Goal: Task Accomplishment & Management: Use online tool/utility

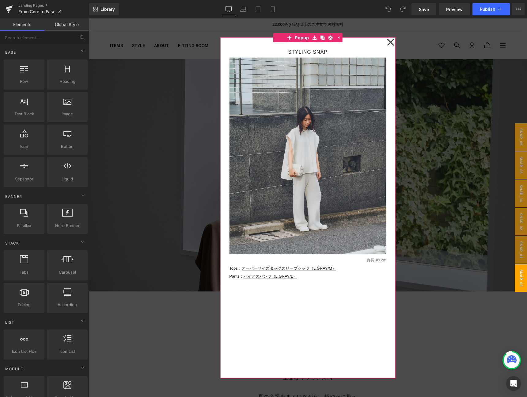
click at [391, 41] on icon at bounding box center [390, 42] width 7 height 15
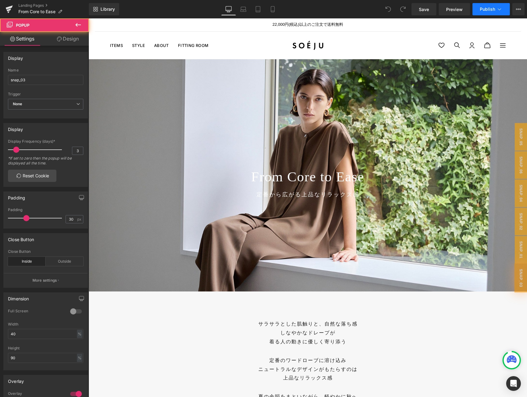
click at [491, 8] on span "Publish" at bounding box center [487, 9] width 15 height 5
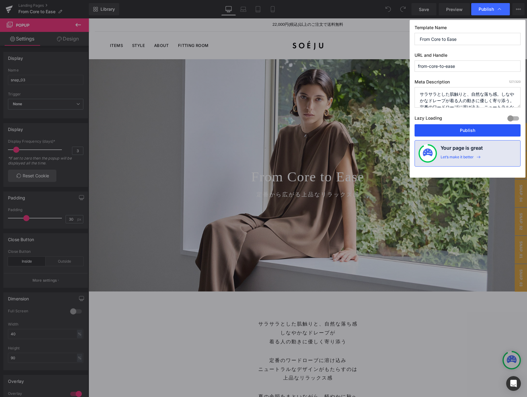
click at [451, 130] on button "Publish" at bounding box center [468, 130] width 106 height 12
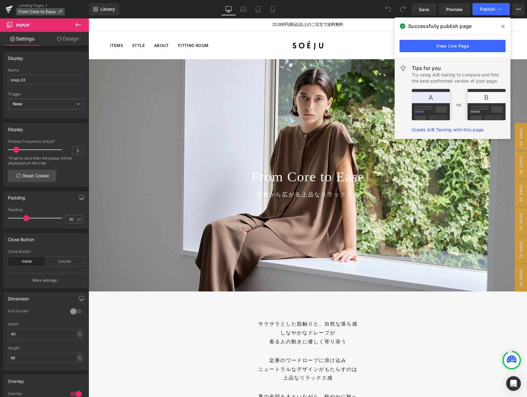
click at [32, 12] on span "From Core to Ease" at bounding box center [36, 11] width 37 height 5
click at [9, 6] on icon at bounding box center [9, 8] width 7 height 4
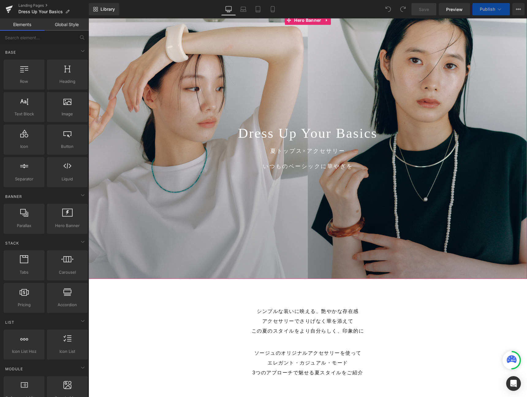
scroll to position [44, 0]
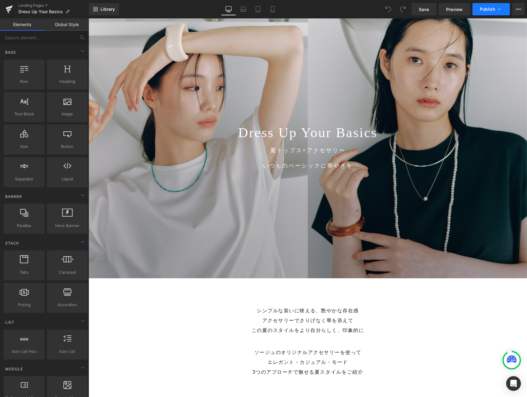
click at [503, 5] on button "Publish" at bounding box center [491, 9] width 37 height 12
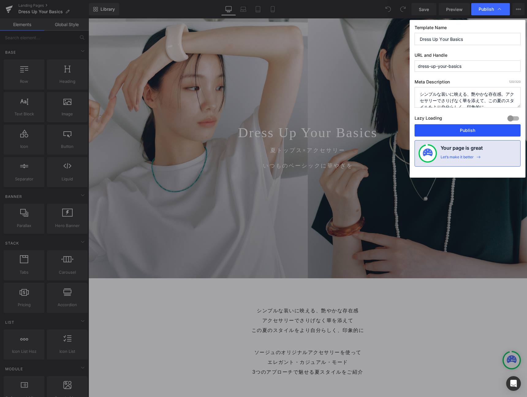
click at [445, 127] on button "Publish" at bounding box center [468, 130] width 106 height 12
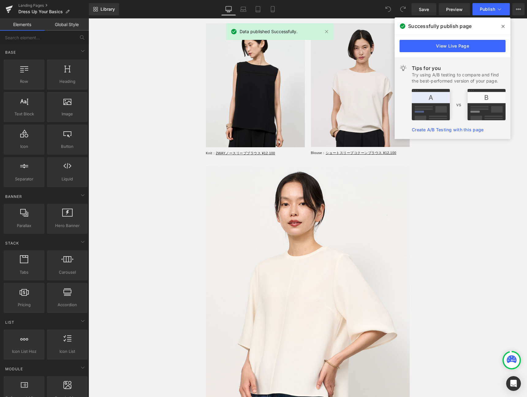
scroll to position [3139, 0]
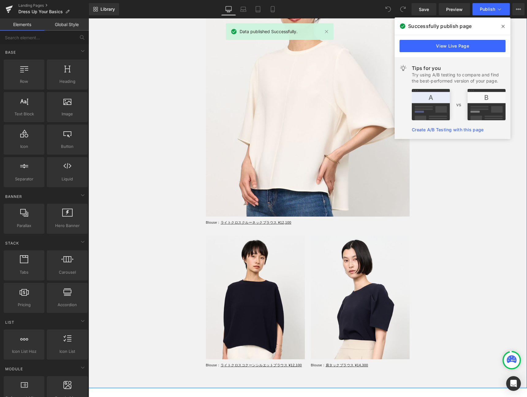
click at [139, 81] on div "Recommended Heading アクセサリーが映える シンプルなおすすめ夏トップス Text Block Row Sale Off (P) Image…" at bounding box center [308, 64] width 439 height 628
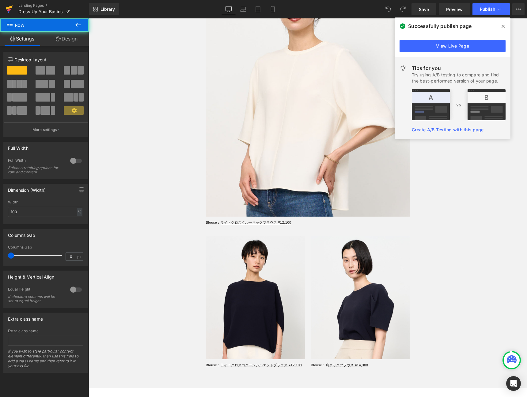
click at [9, 6] on icon at bounding box center [9, 9] width 7 height 15
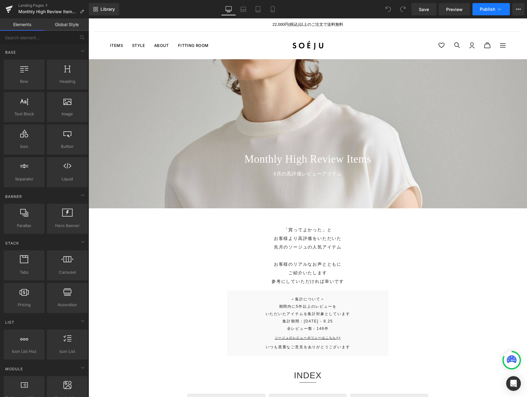
click at [489, 10] on span "Publish" at bounding box center [487, 9] width 15 height 5
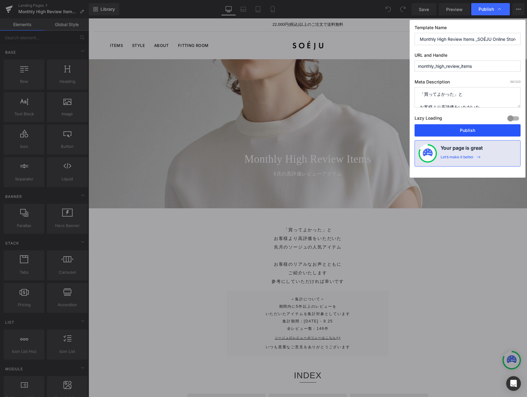
click at [467, 131] on button "Publish" at bounding box center [468, 130] width 106 height 12
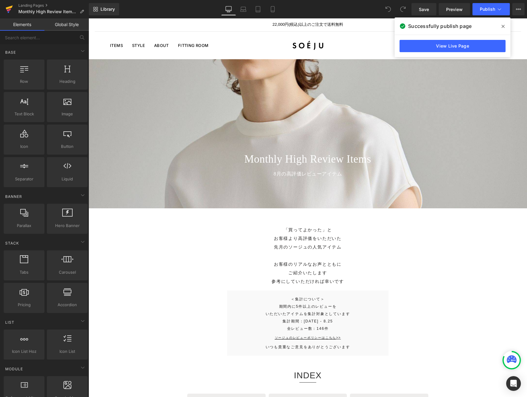
click at [9, 11] on icon at bounding box center [9, 9] width 7 height 15
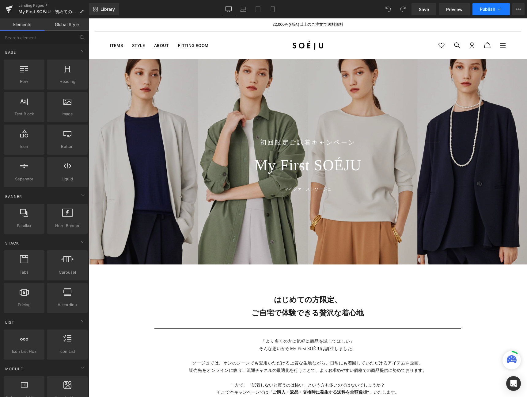
click at [489, 10] on span "Publish" at bounding box center [487, 9] width 15 height 5
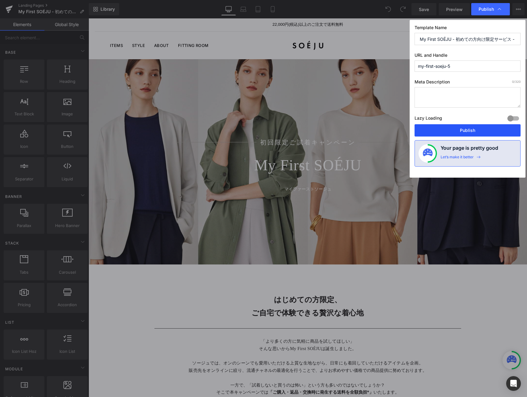
click at [440, 129] on button "Publish" at bounding box center [468, 130] width 106 height 12
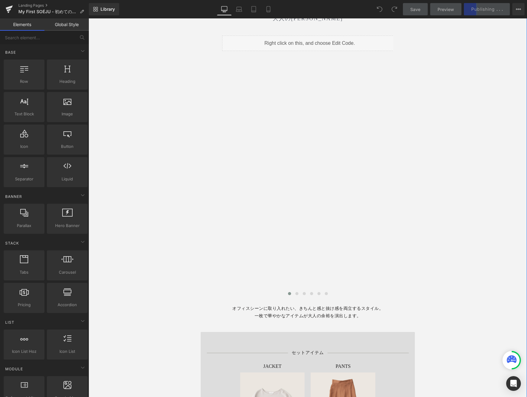
scroll to position [1485, 0]
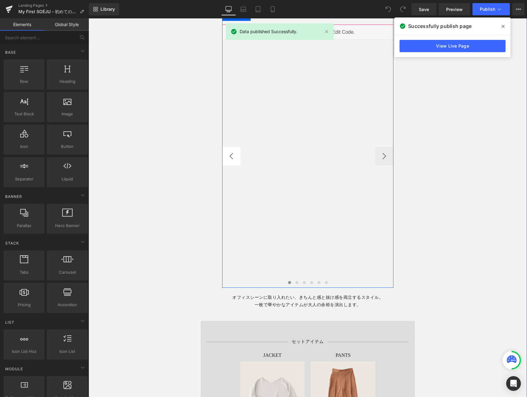
click at [232, 157] on button "‹" at bounding box center [231, 156] width 18 height 18
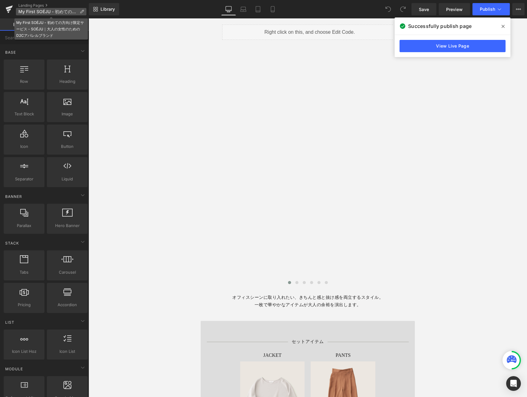
click at [20, 13] on span "My First SOÉJU - 初めての方向け限定サービス - SOÉJU｜大人の女性のためのD2Cアパレルブランド" at bounding box center [47, 11] width 59 height 5
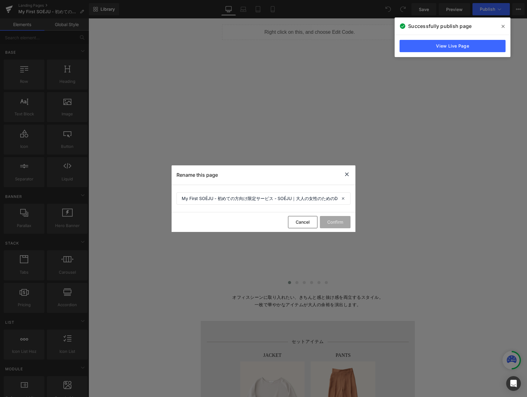
click at [349, 175] on icon at bounding box center [346, 174] width 7 height 8
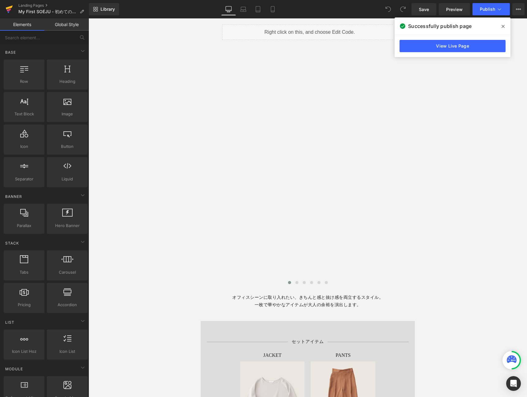
click at [7, 11] on icon at bounding box center [9, 10] width 4 height 3
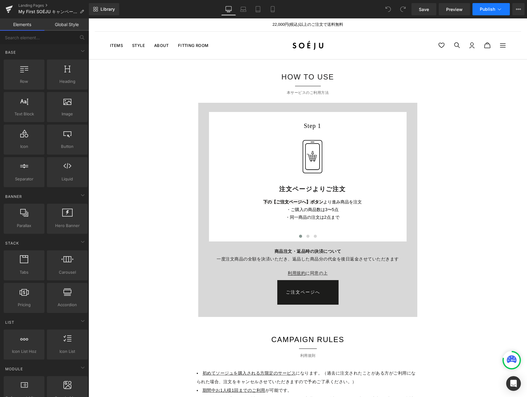
click at [482, 11] on span "Publish" at bounding box center [487, 9] width 15 height 5
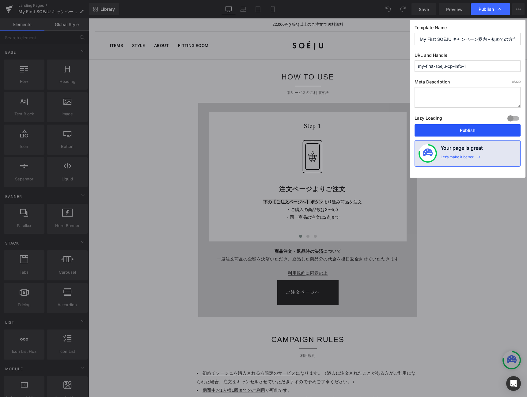
click at [462, 132] on button "Publish" at bounding box center [468, 130] width 106 height 12
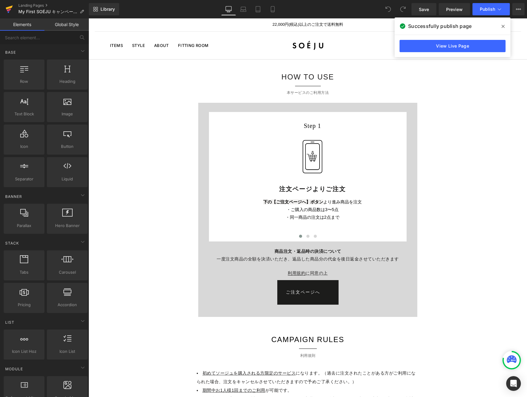
click at [9, 9] on icon at bounding box center [9, 9] width 7 height 15
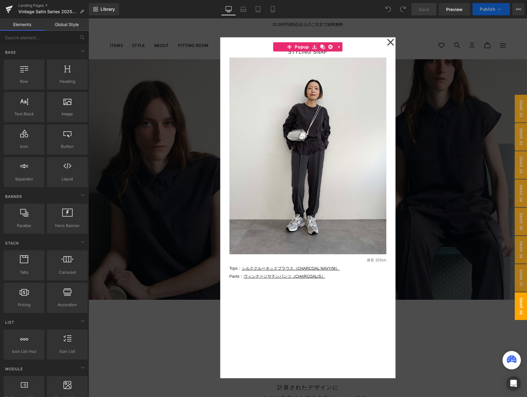
scroll to position [5189, 439]
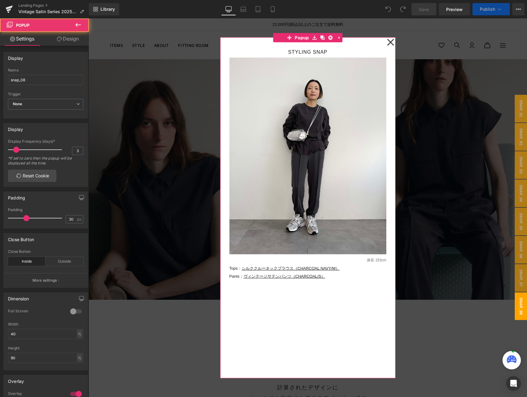
click at [393, 42] on icon at bounding box center [390, 42] width 7 height 15
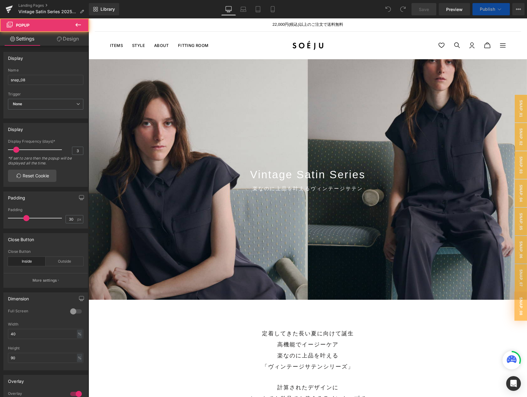
scroll to position [5332, 439]
click at [484, 10] on span "Publish" at bounding box center [487, 9] width 15 height 5
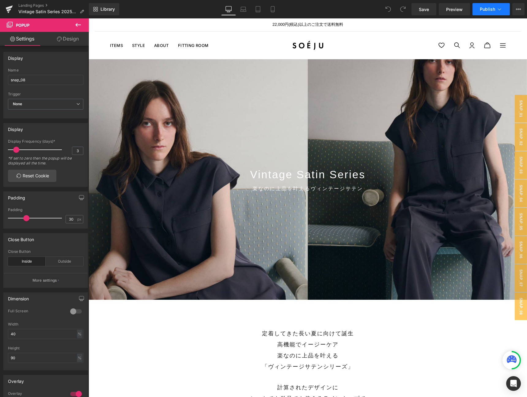
click at [486, 10] on span "Publish" at bounding box center [487, 9] width 15 height 5
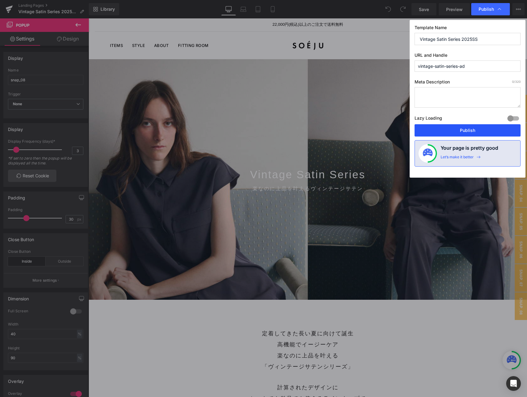
click at [462, 134] on button "Publish" at bounding box center [468, 130] width 106 height 12
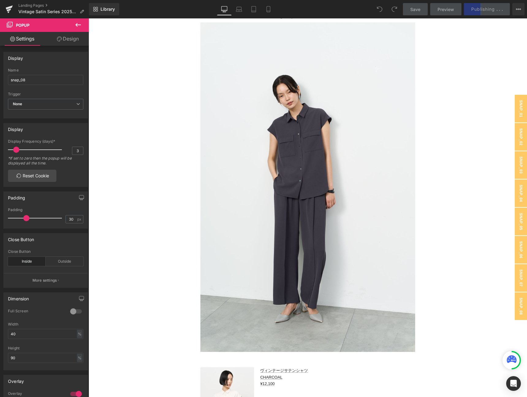
scroll to position [1984, 0]
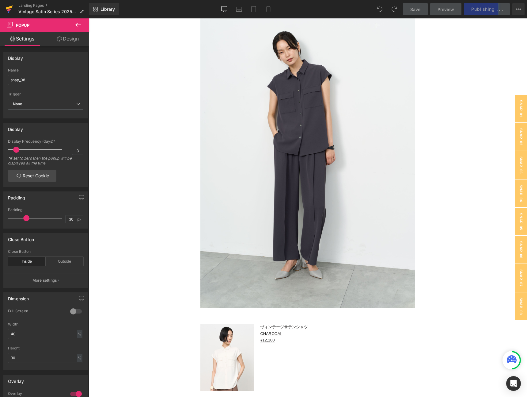
click at [7, 5] on icon at bounding box center [9, 9] width 7 height 15
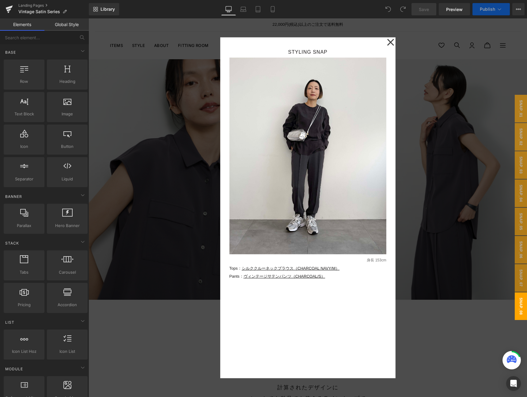
scroll to position [5289, 439]
click at [485, 13] on button "Publish" at bounding box center [491, 9] width 37 height 12
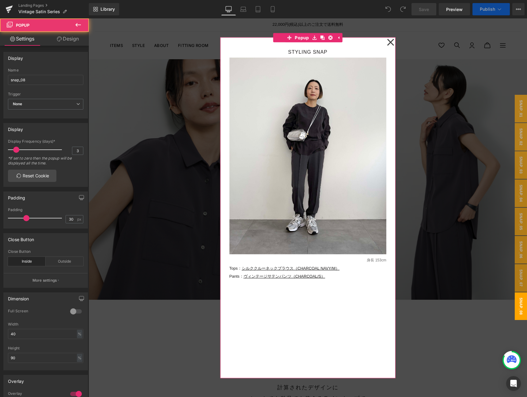
scroll to position [5526, 439]
click at [391, 42] on icon at bounding box center [390, 42] width 7 height 7
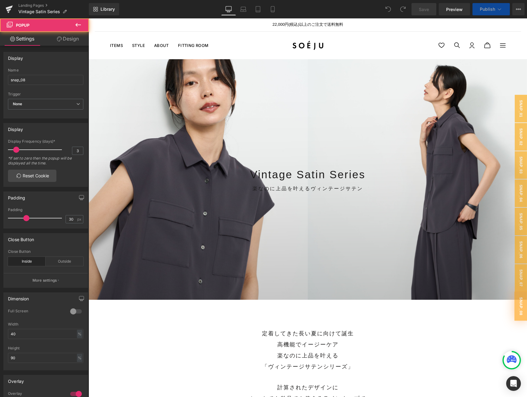
scroll to position [5621, 439]
click at [491, 8] on span "Publish" at bounding box center [487, 9] width 15 height 5
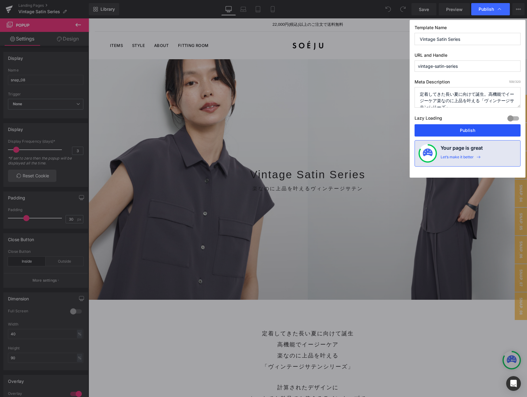
click at [449, 126] on button "Publish" at bounding box center [468, 130] width 106 height 12
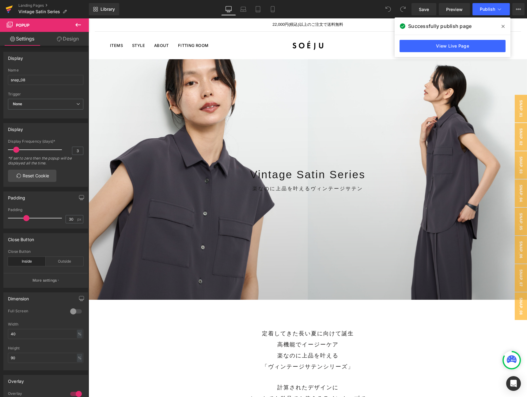
click at [12, 9] on icon at bounding box center [9, 9] width 7 height 15
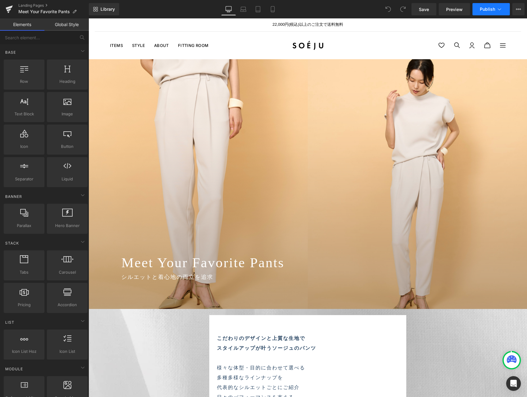
click at [495, 9] on span "Publish" at bounding box center [487, 9] width 15 height 5
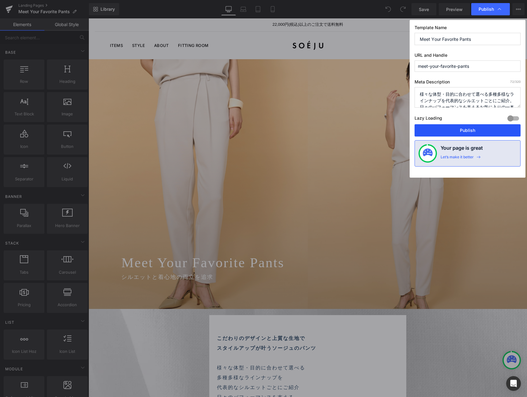
click at [449, 133] on button "Publish" at bounding box center [468, 130] width 106 height 12
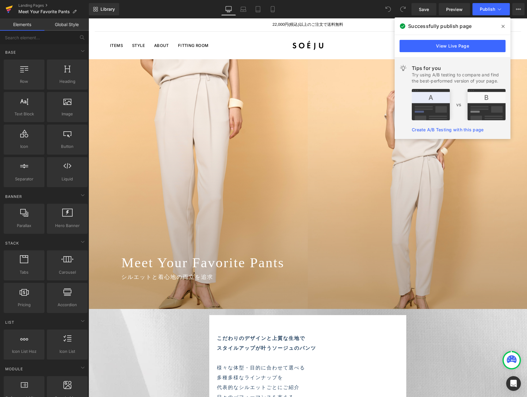
click at [11, 8] on icon at bounding box center [9, 9] width 7 height 15
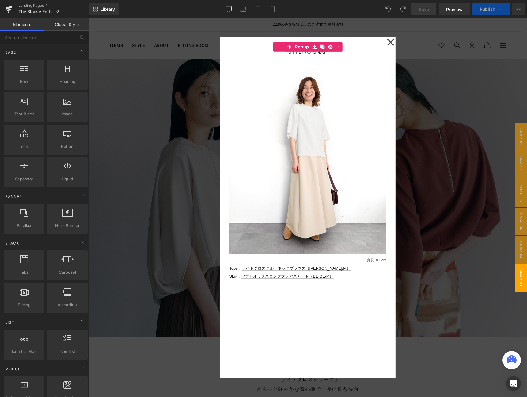
click at [390, 43] on icon at bounding box center [390, 42] width 7 height 15
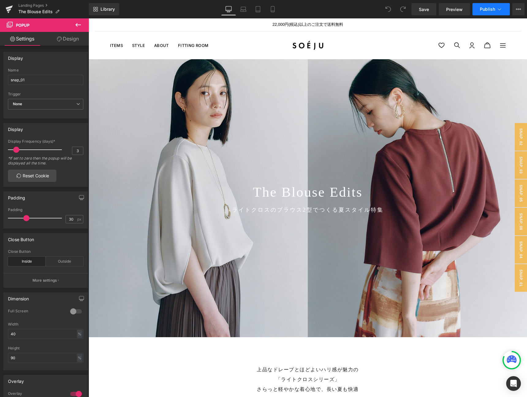
click at [487, 13] on button "Publish" at bounding box center [491, 9] width 37 height 12
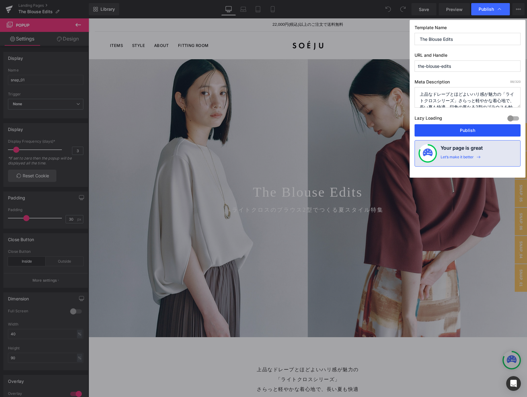
drag, startPoint x: 464, startPoint y: 132, endPoint x: 282, endPoint y: 121, distance: 181.9
click at [464, 132] on button "Publish" at bounding box center [468, 130] width 106 height 12
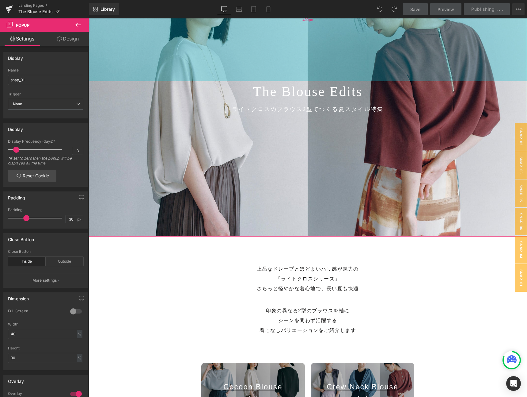
scroll to position [128, 0]
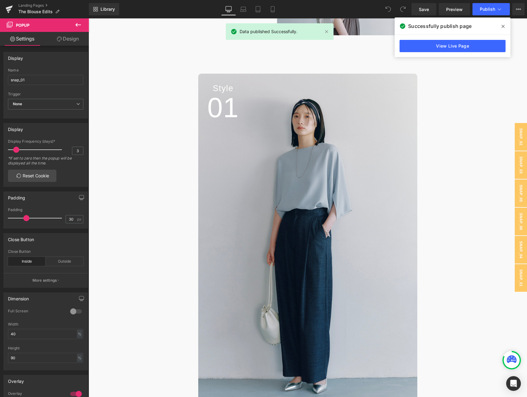
scroll to position [843, 0]
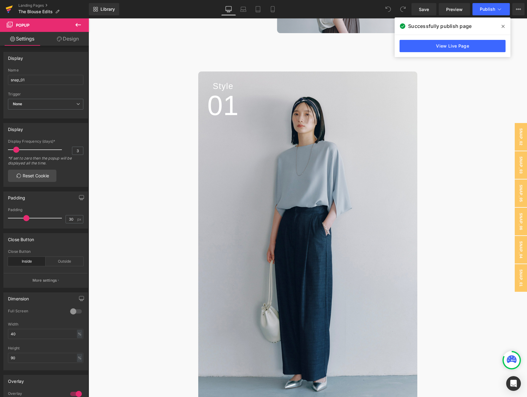
click at [7, 10] on icon at bounding box center [9, 10] width 4 height 3
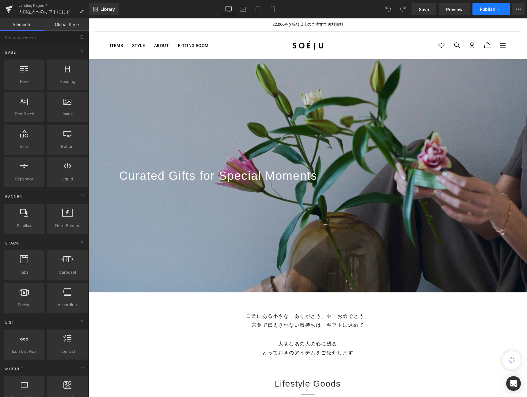
scroll to position [2932, 439]
click at [492, 11] on span "Publish" at bounding box center [487, 9] width 15 height 5
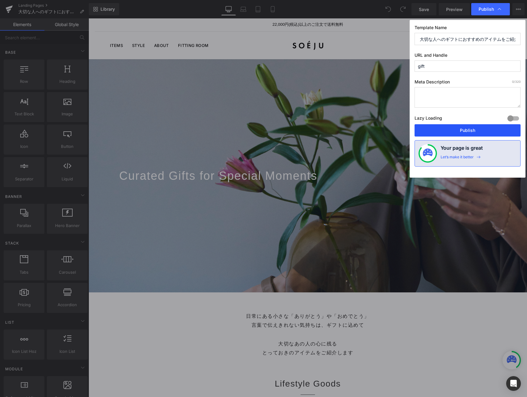
click at [460, 131] on button "Publish" at bounding box center [468, 130] width 106 height 12
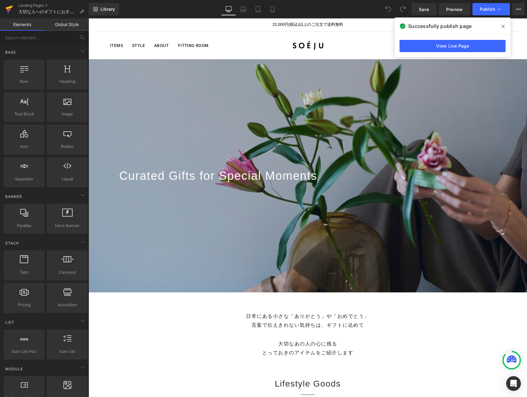
click at [12, 6] on icon at bounding box center [9, 8] width 7 height 4
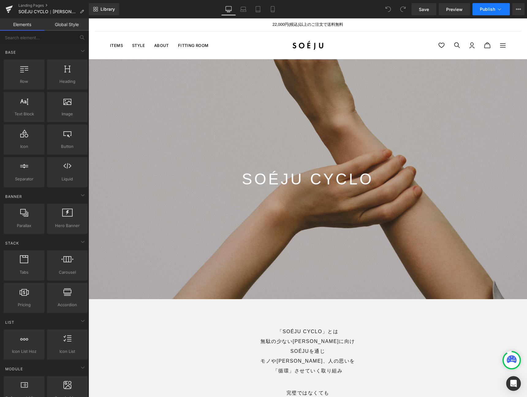
click at [490, 8] on span "Publish" at bounding box center [487, 9] width 15 height 5
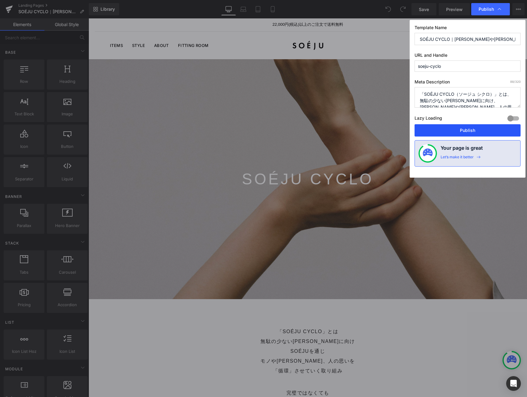
drag, startPoint x: 450, startPoint y: 133, endPoint x: 360, endPoint y: 115, distance: 91.1
click at [450, 133] on button "Publish" at bounding box center [468, 130] width 106 height 12
